Goal: Task Accomplishment & Management: Complete application form

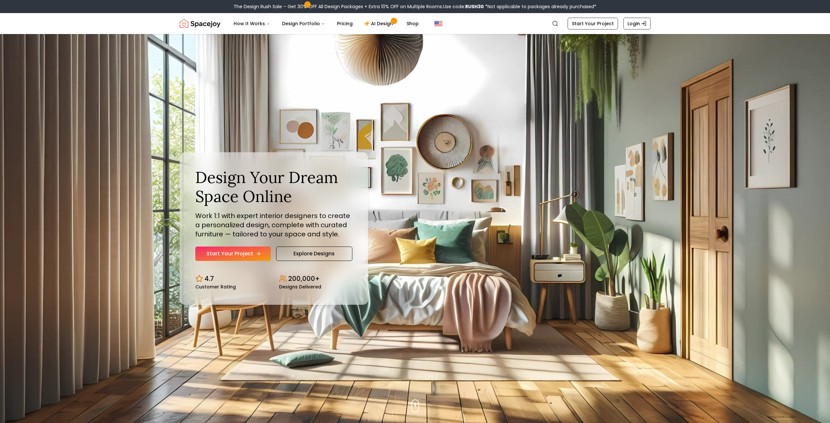
click at [257, 254] on icon "Hero section" at bounding box center [258, 254] width 3 height 0
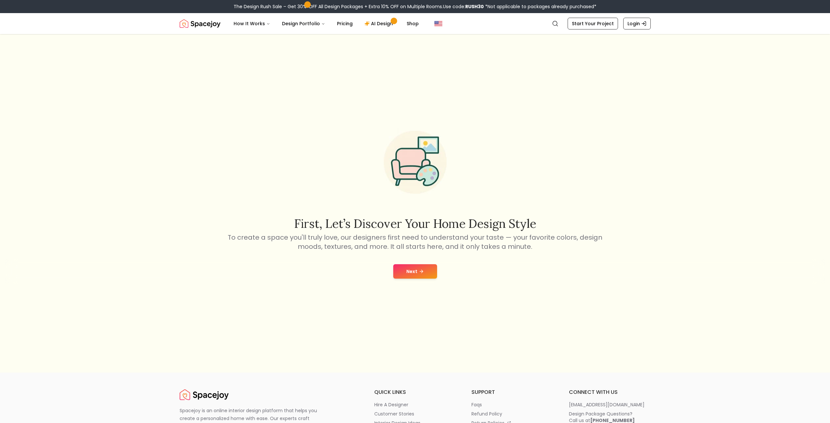
click at [404, 269] on button "Next" at bounding box center [415, 271] width 44 height 14
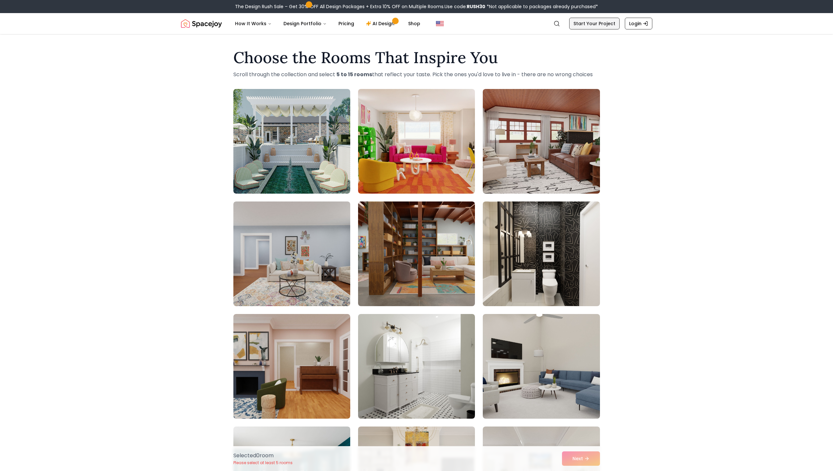
click at [601, 23] on link "Start Your Project" at bounding box center [594, 24] width 50 height 12
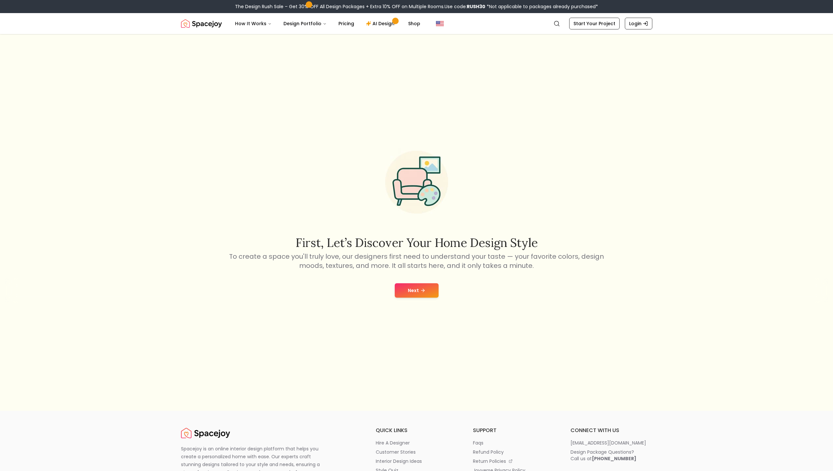
click at [419, 290] on button "Next" at bounding box center [417, 290] width 44 height 14
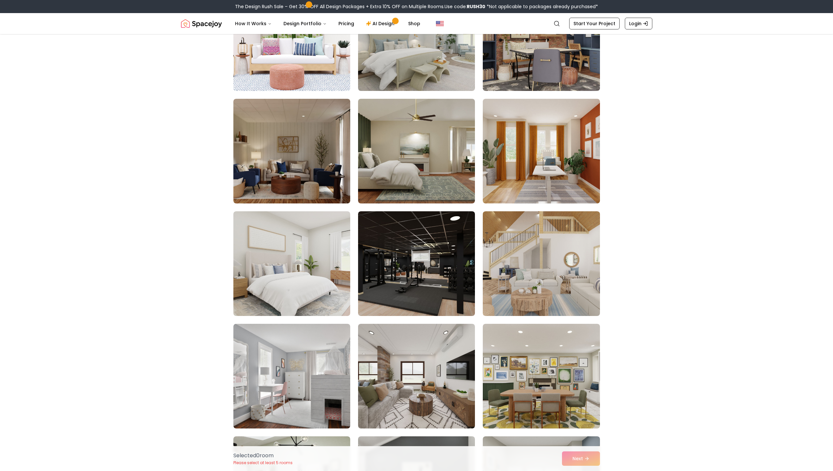
scroll to position [2127, 0]
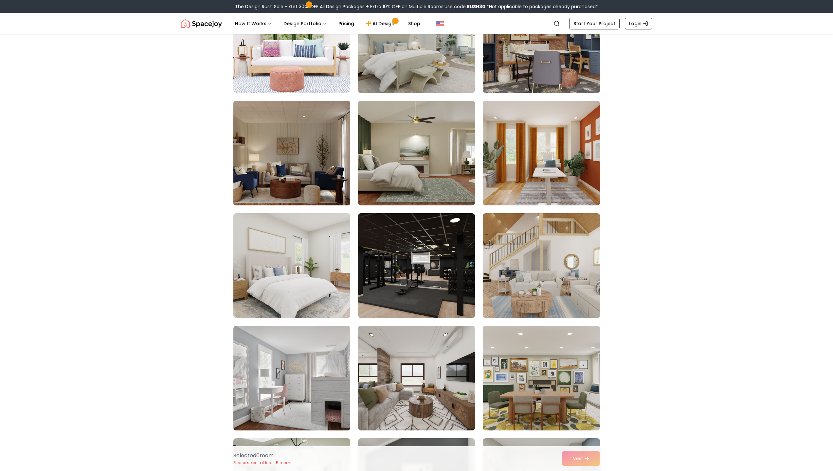
click at [295, 172] on img at bounding box center [291, 153] width 123 height 110
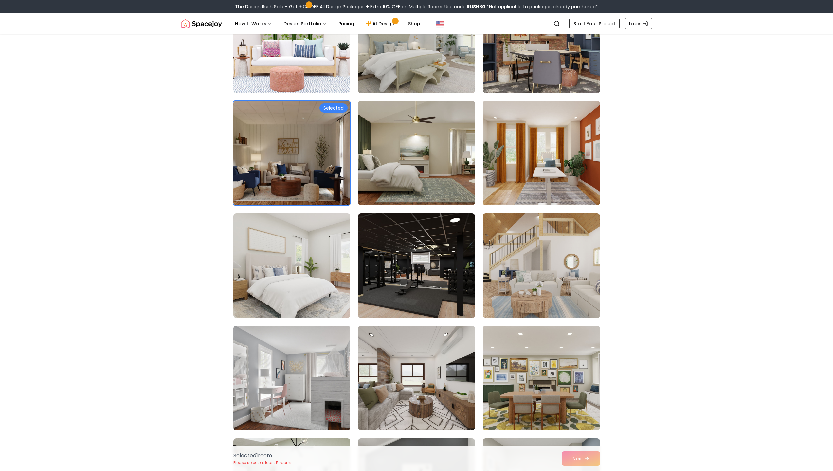
click at [585, 423] on div "Selected 1 room Please select at least 5 rooms Next" at bounding box center [416, 458] width 377 height 25
click at [336, 357] on img at bounding box center [291, 378] width 123 height 110
click at [388, 369] on img at bounding box center [416, 378] width 123 height 110
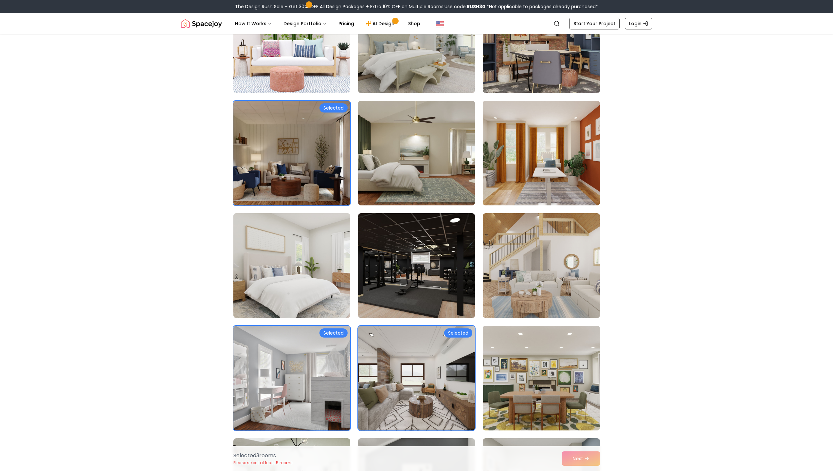
drag, startPoint x: 290, startPoint y: 257, endPoint x: 297, endPoint y: 257, distance: 6.5
click at [291, 257] on img at bounding box center [291, 266] width 123 height 110
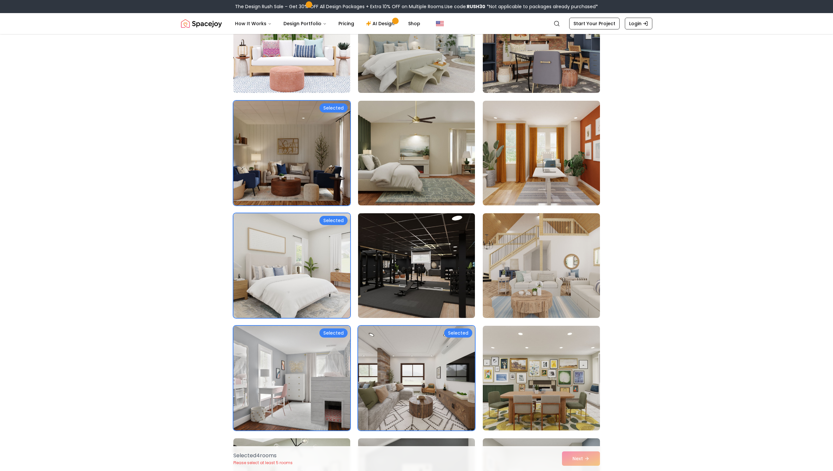
click at [453, 265] on img at bounding box center [416, 266] width 123 height 110
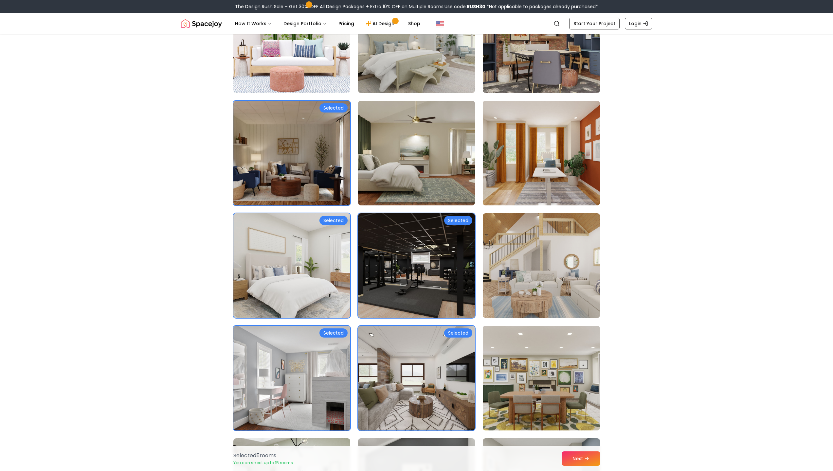
drag, startPoint x: 253, startPoint y: 383, endPoint x: 258, endPoint y: 375, distance: 9.2
click at [253, 383] on img at bounding box center [291, 378] width 123 height 110
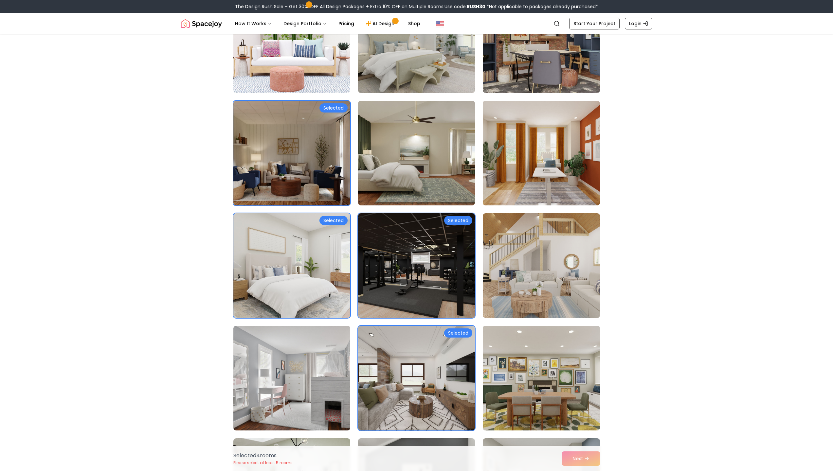
click at [541, 371] on img at bounding box center [541, 378] width 123 height 110
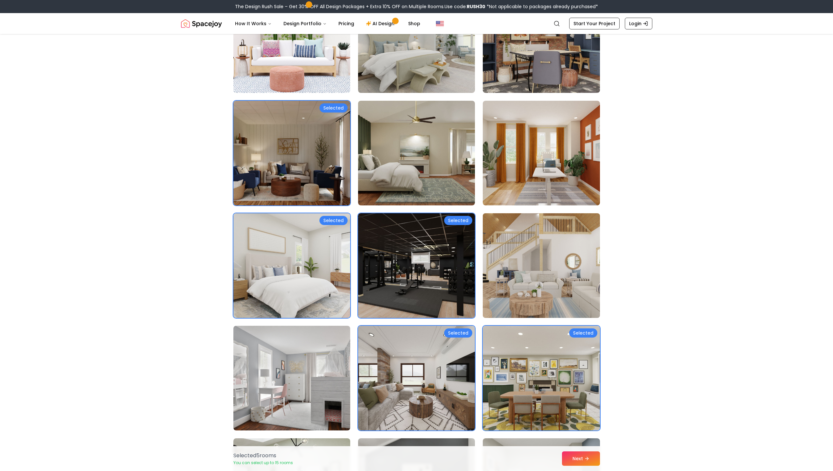
click at [529, 296] on img at bounding box center [541, 266] width 123 height 110
click at [569, 423] on button "Next" at bounding box center [581, 459] width 38 height 14
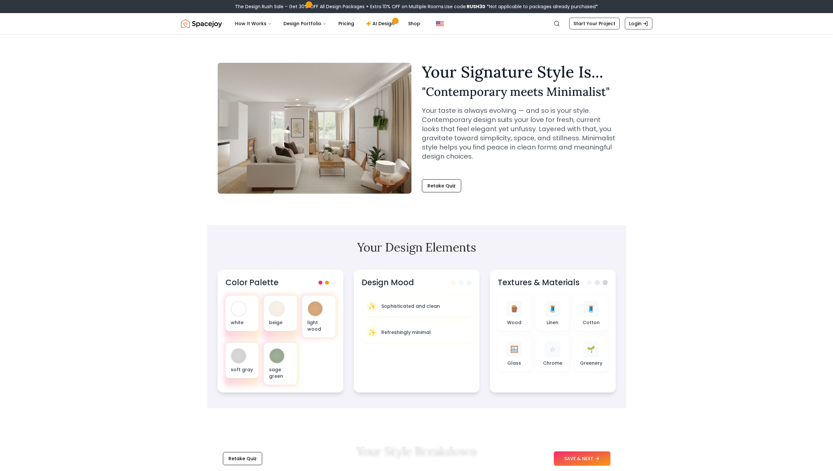
click at [573, 469] on div "Retake Quiz SAVE & NEXT" at bounding box center [416, 458] width 419 height 25
click at [574, 459] on button "SAVE & NEXT" at bounding box center [582, 459] width 57 height 14
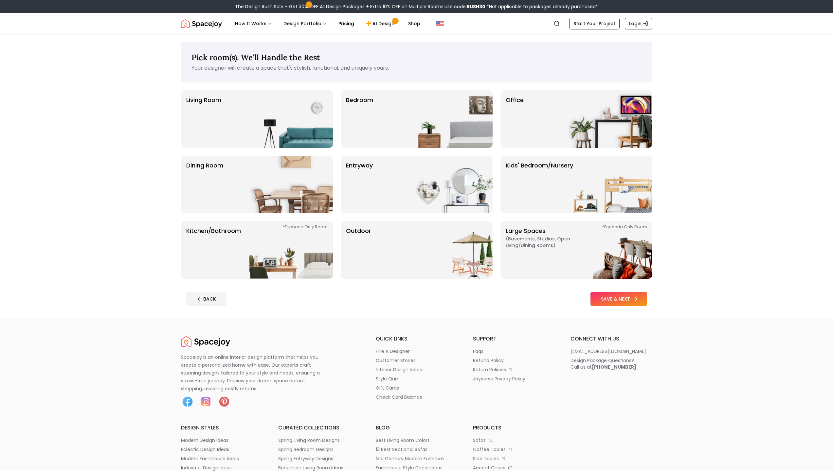
click at [617, 295] on button "SAVE & NEXT" at bounding box center [618, 299] width 57 height 14
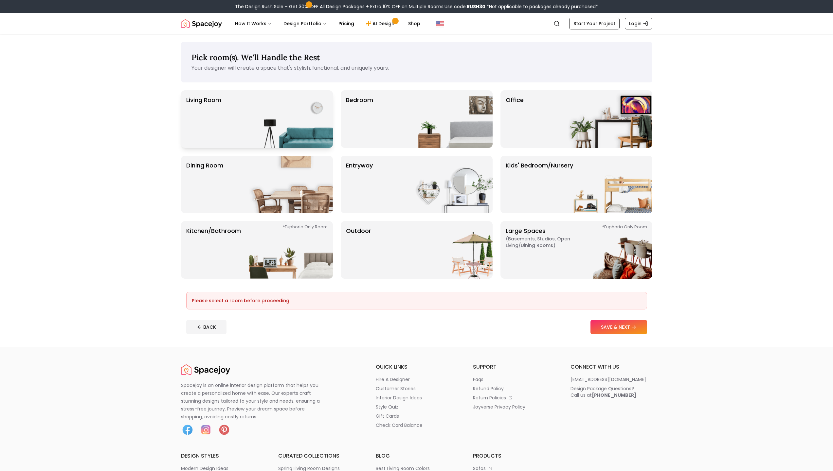
click at [268, 130] on img at bounding box center [291, 119] width 84 height 58
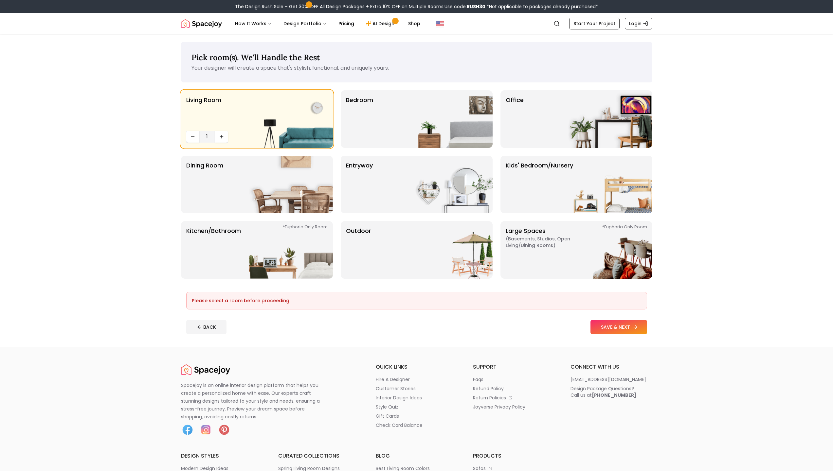
click at [615, 321] on button "SAVE & NEXT" at bounding box center [618, 327] width 57 height 14
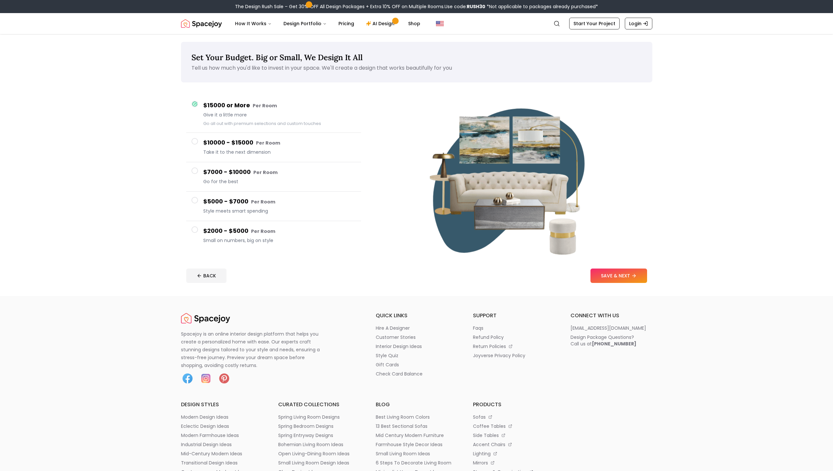
click at [200, 140] on button "$10000 - $15000 Per Room Take it to the next dimension" at bounding box center [273, 147] width 175 height 29
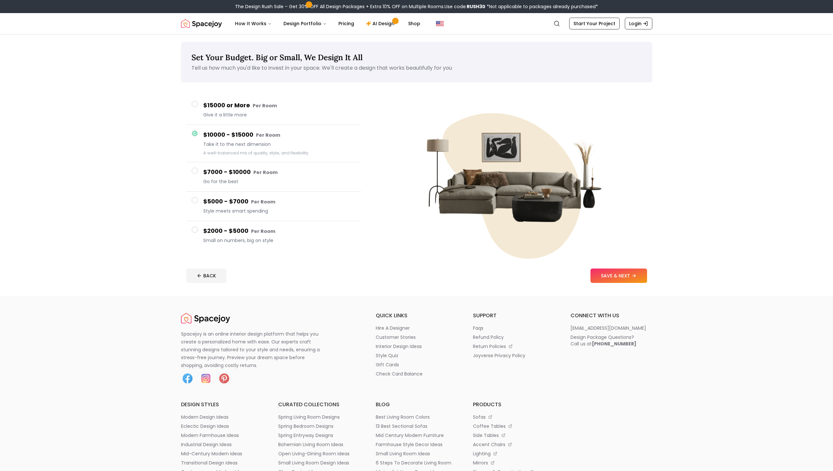
click at [205, 103] on h4 "$15000 or More Per Room" at bounding box center [279, 105] width 153 height 9
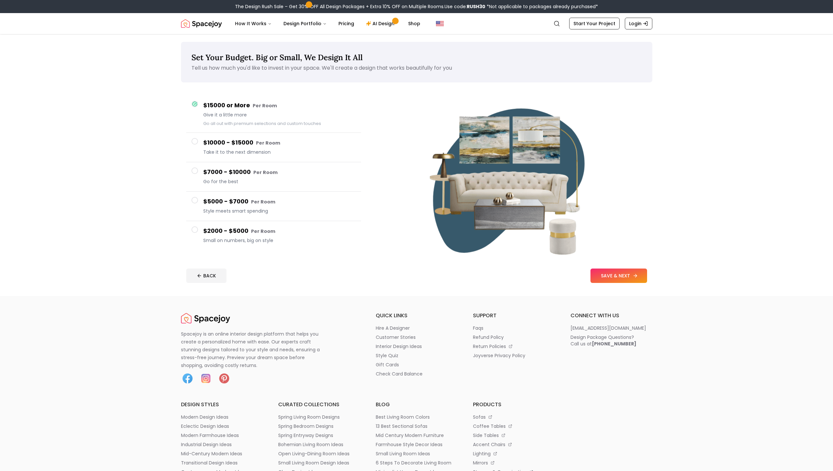
click at [609, 273] on button "SAVE & NEXT" at bounding box center [618, 276] width 57 height 14
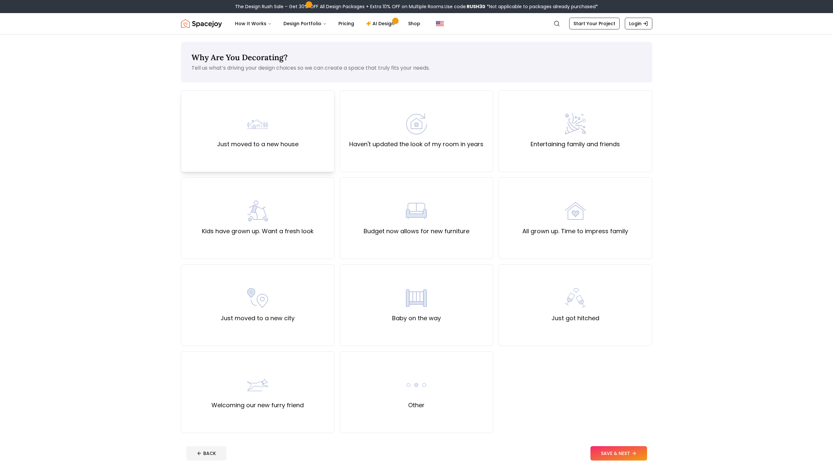
click at [304, 166] on div "Just moved to a new house" at bounding box center [257, 131] width 153 height 82
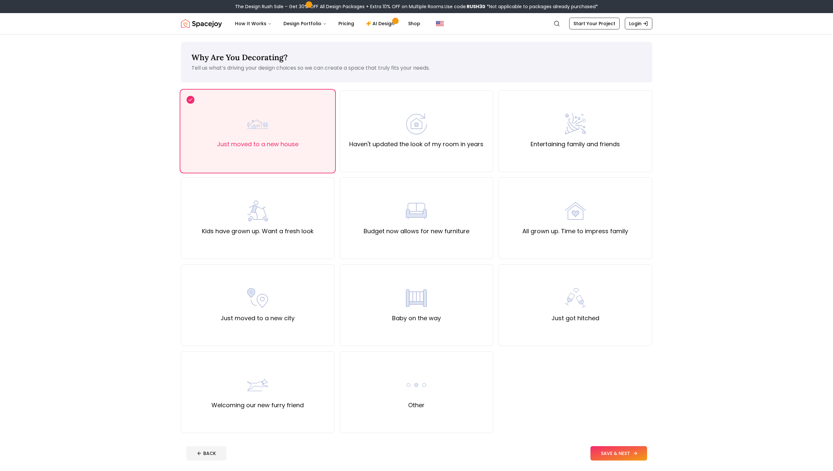
click at [602, 455] on button "SAVE & NEXT" at bounding box center [618, 453] width 57 height 14
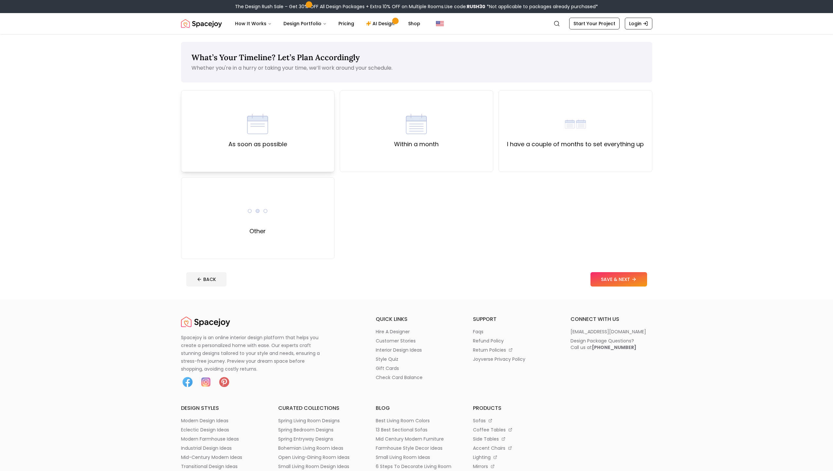
click at [285, 148] on label "As soon as possible" at bounding box center [257, 144] width 59 height 9
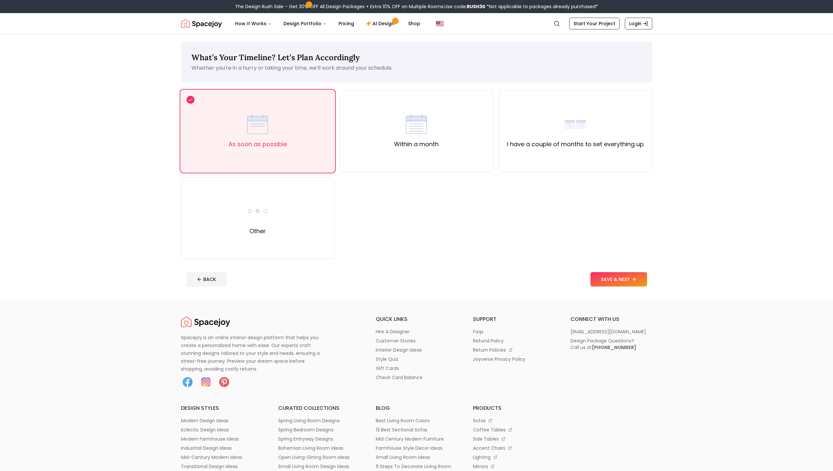
click at [624, 279] on button "SAVE & NEXT" at bounding box center [618, 279] width 57 height 14
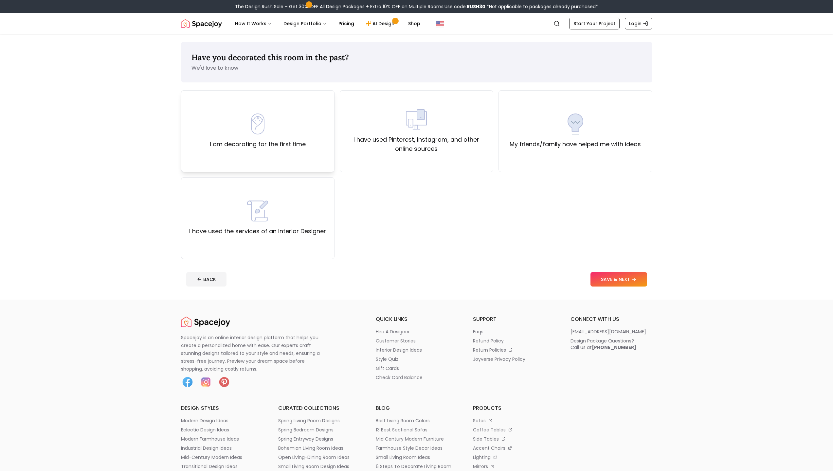
click at [297, 150] on div "I am decorating for the first time" at bounding box center [257, 131] width 153 height 82
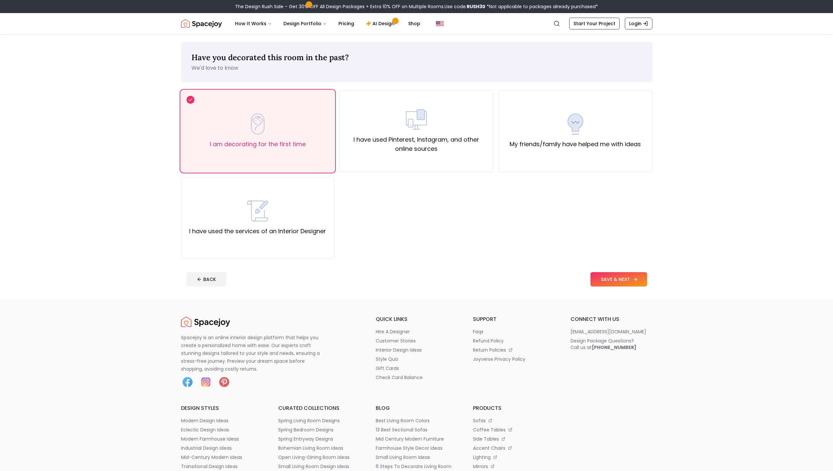
click at [617, 273] on button "SAVE & NEXT" at bounding box center [618, 279] width 57 height 14
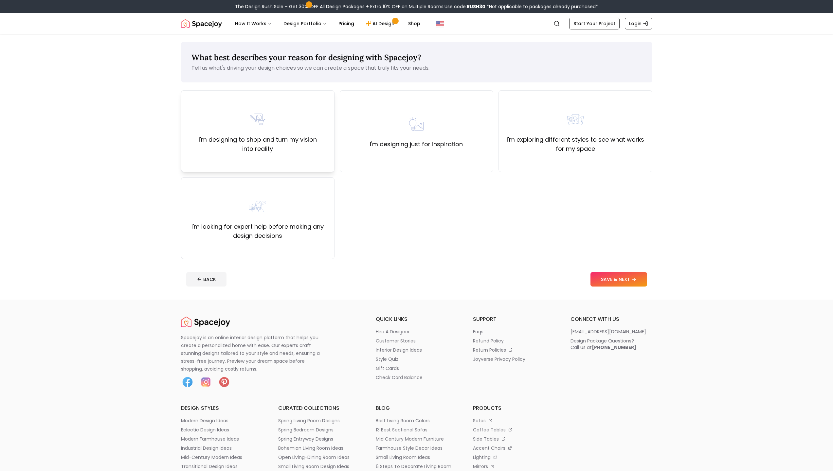
click at [290, 151] on label "I'm designing to shop and turn my vision into reality" at bounding box center [258, 144] width 142 height 18
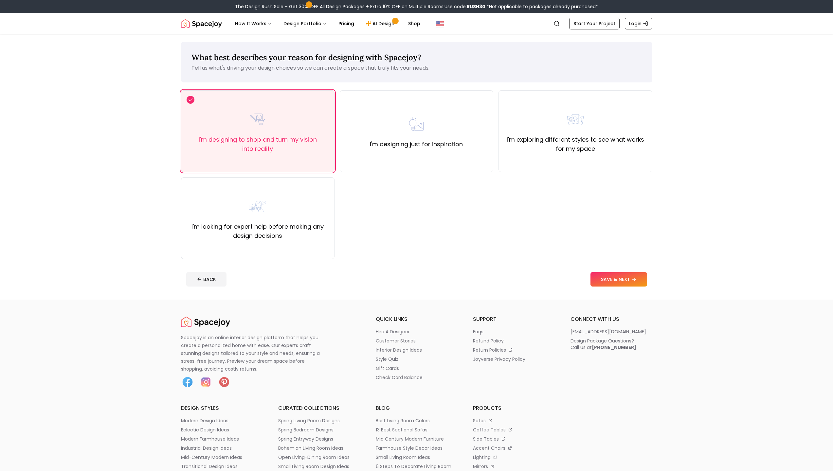
click at [610, 287] on footer "BACK SAVE & NEXT" at bounding box center [416, 279] width 471 height 25
click at [608, 280] on button "SAVE & NEXT" at bounding box center [618, 279] width 57 height 14
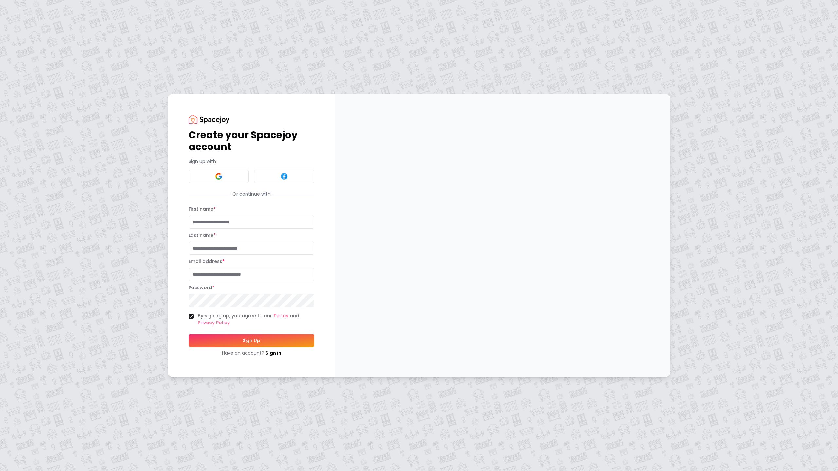
click at [56, 0] on div "Create your Spacejoy account Sign up with Or continue with First name * Last na…" at bounding box center [419, 235] width 838 height 471
